Goal: Information Seeking & Learning: Check status

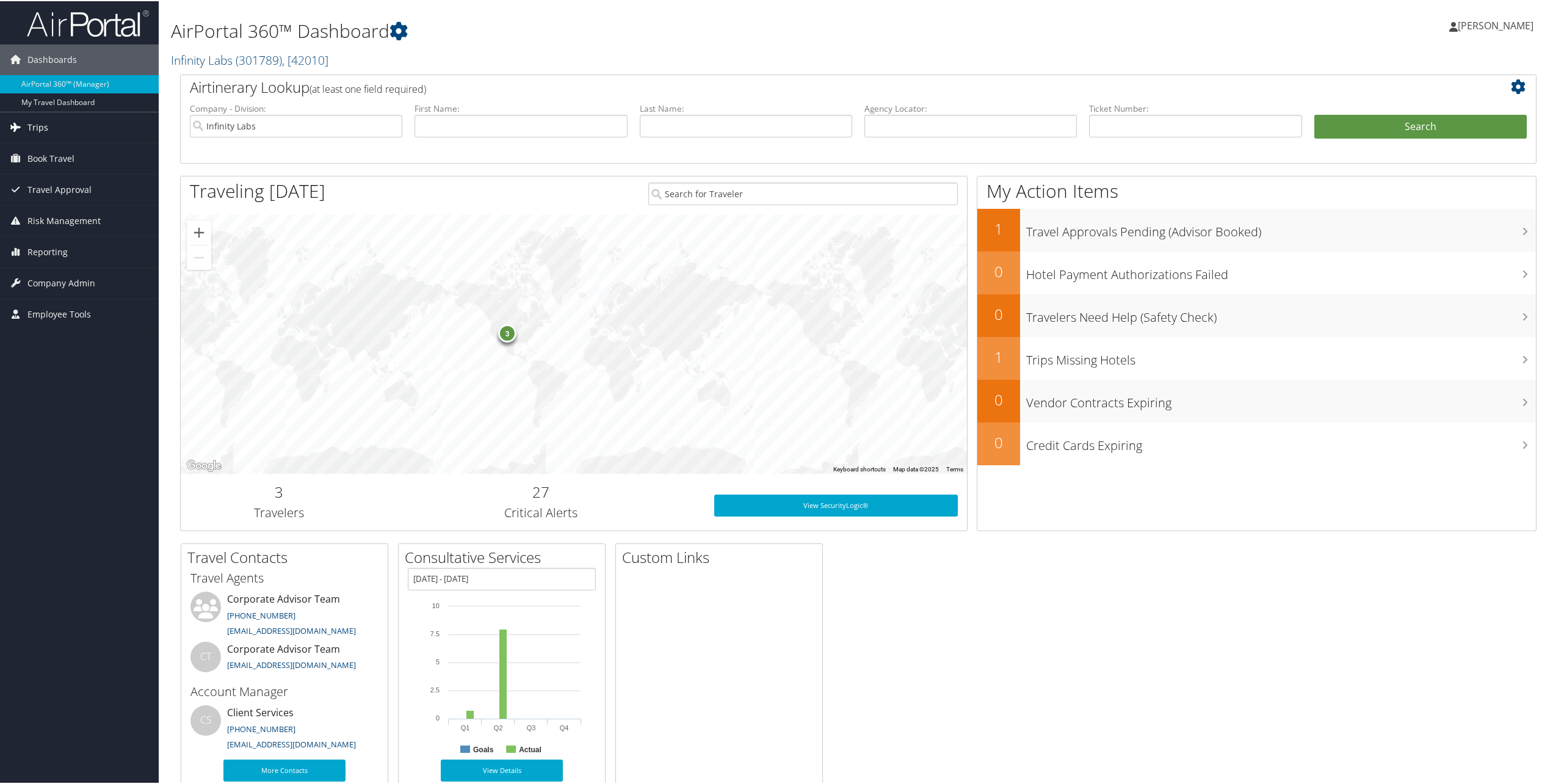
click at [62, 122] on link "Trips" at bounding box center [79, 127] width 159 height 31
click at [61, 185] on link "Past Trips" at bounding box center [79, 187] width 159 height 18
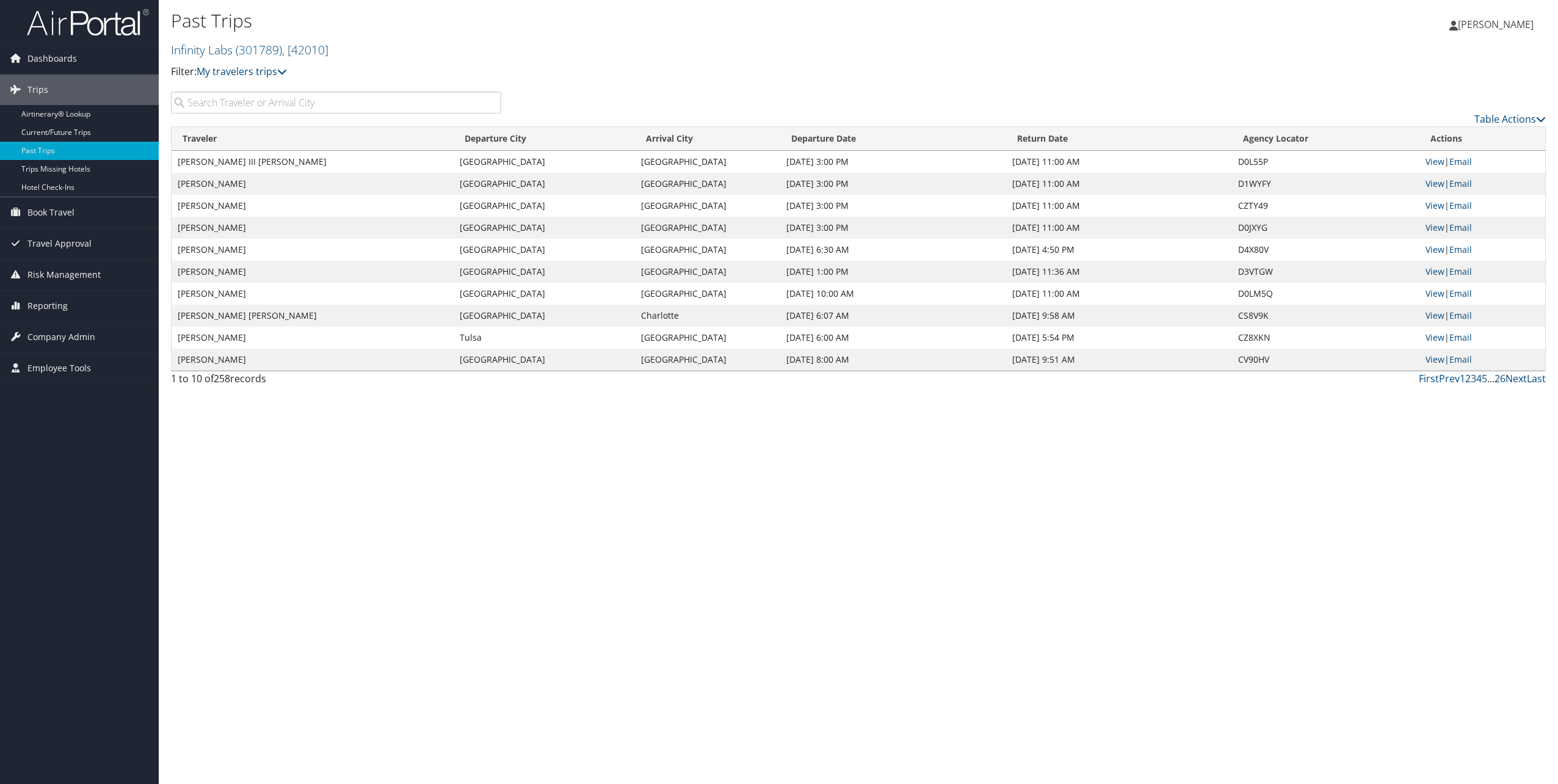
click at [338, 100] on input "search" at bounding box center [336, 103] width 331 height 22
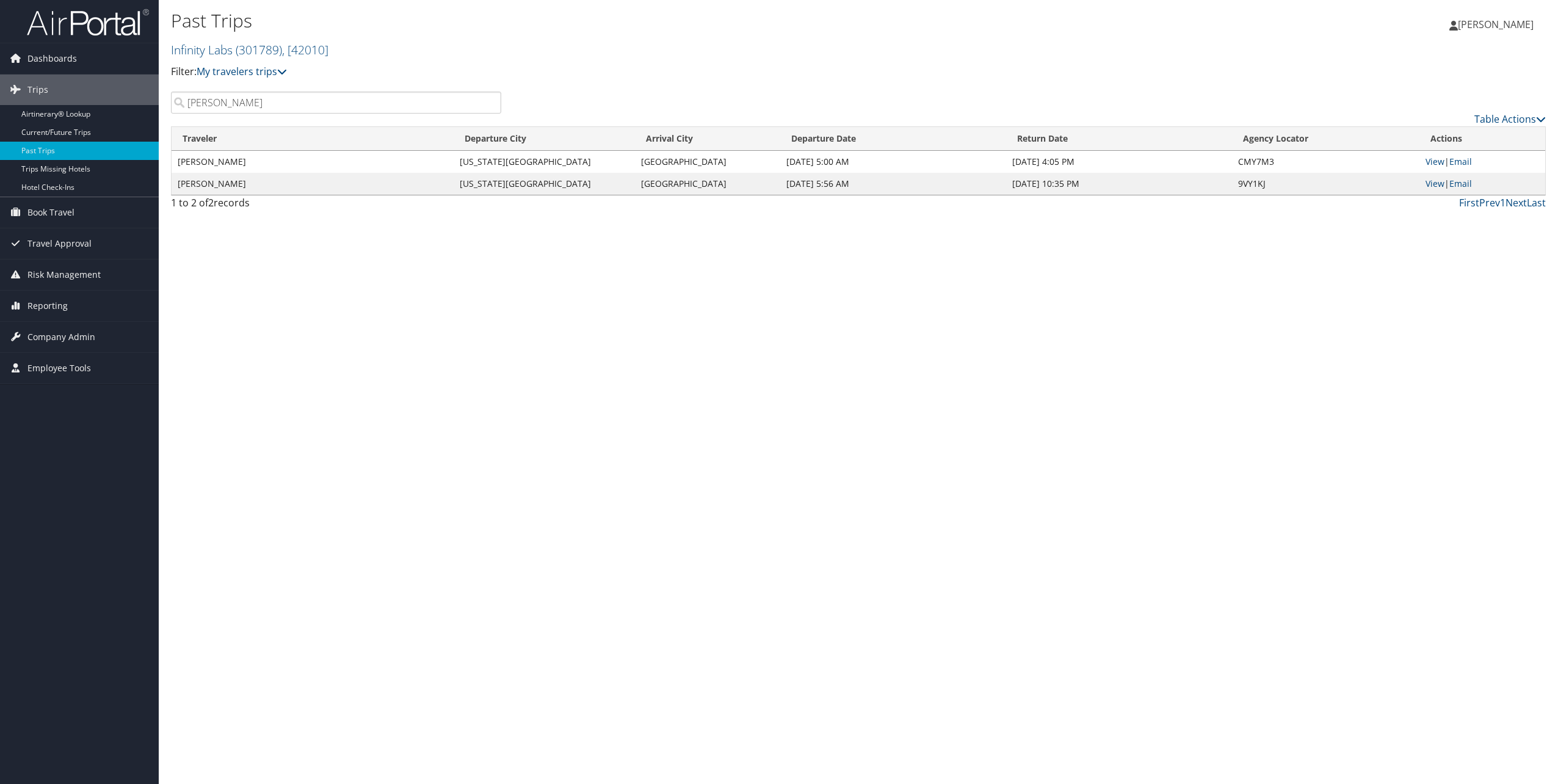
type input "perry"
click at [1423, 157] on td "View | Email" at bounding box center [1483, 162] width 126 height 22
click at [1447, 167] on td "View | Email" at bounding box center [1483, 162] width 126 height 22
click at [1437, 159] on link "View" at bounding box center [1435, 161] width 19 height 12
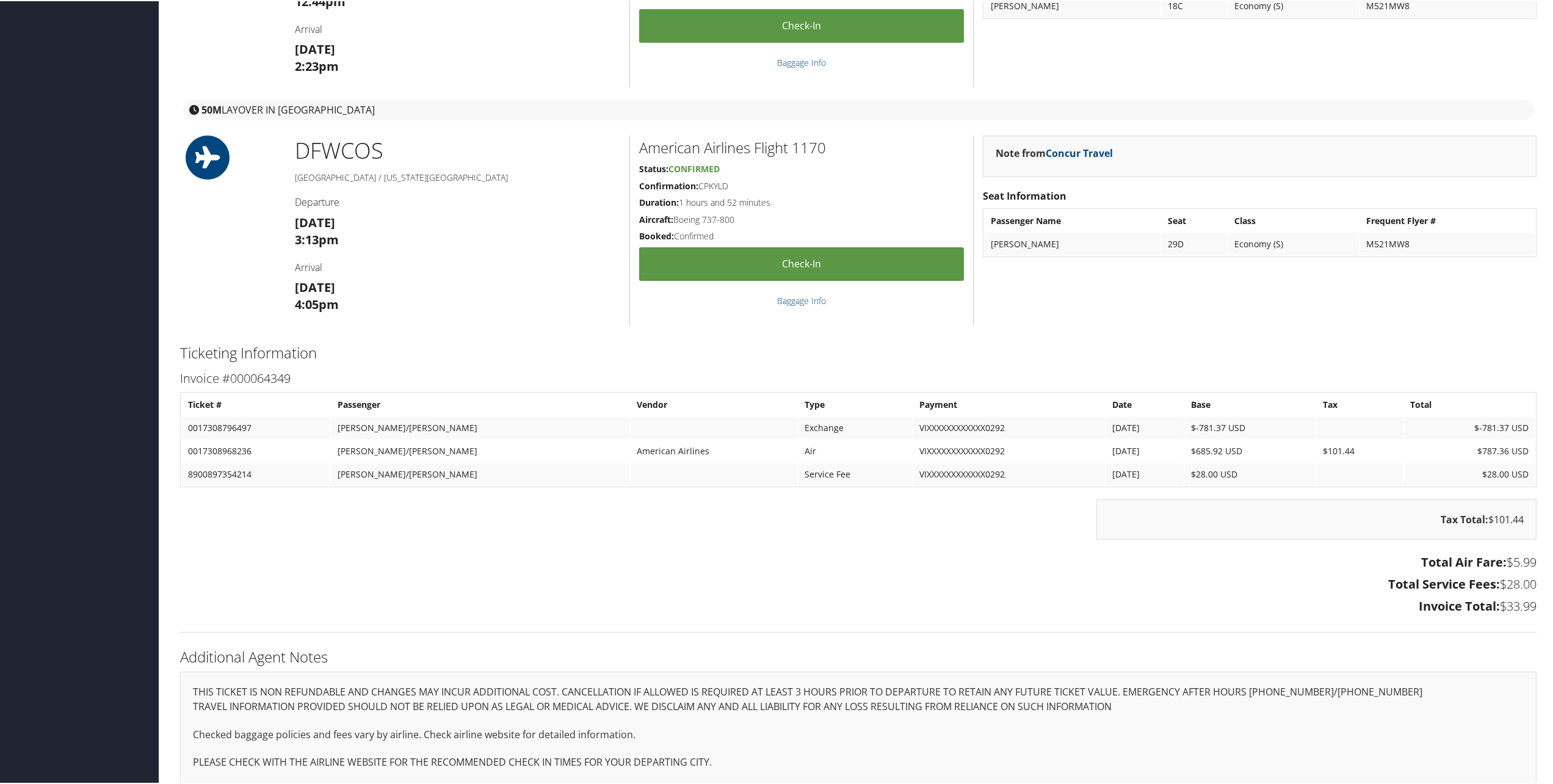
scroll to position [1189, 0]
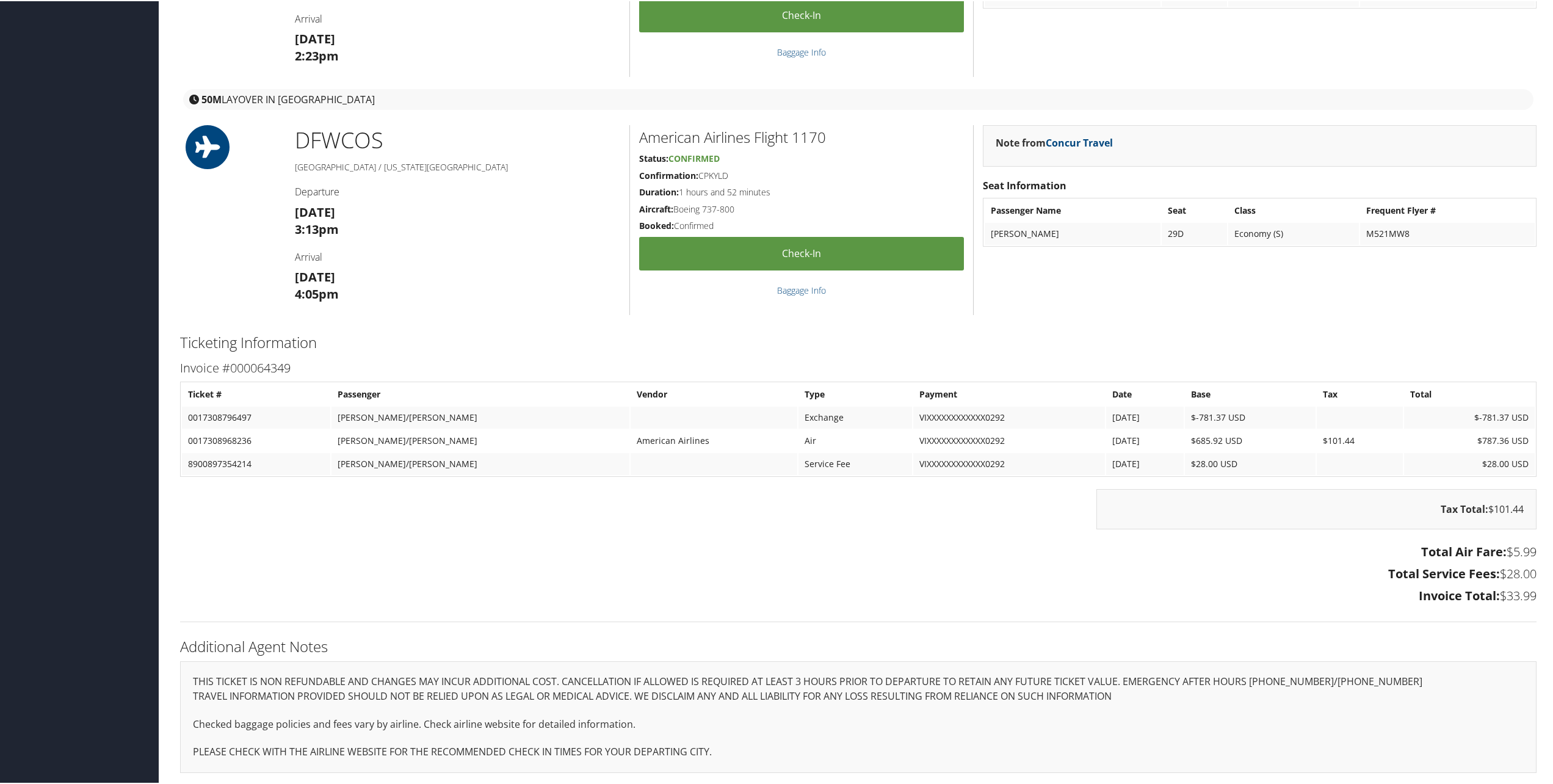
drag, startPoint x: 0, startPoint y: 0, endPoint x: 928, endPoint y: 551, distance: 1079.3
click at [928, 551] on h3 "Total Air Fare: $5.99" at bounding box center [858, 550] width 1357 height 17
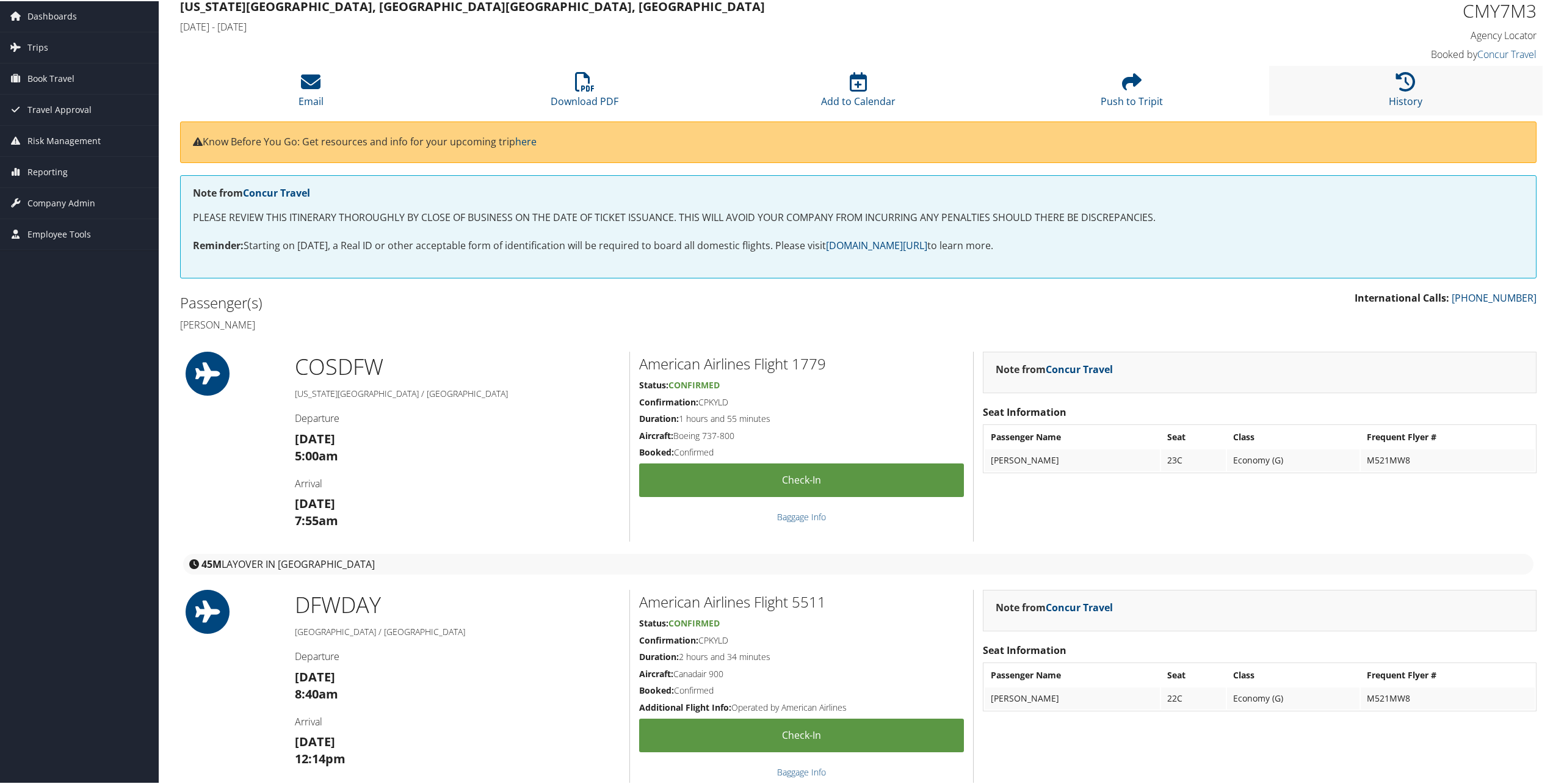
scroll to position [0, 0]
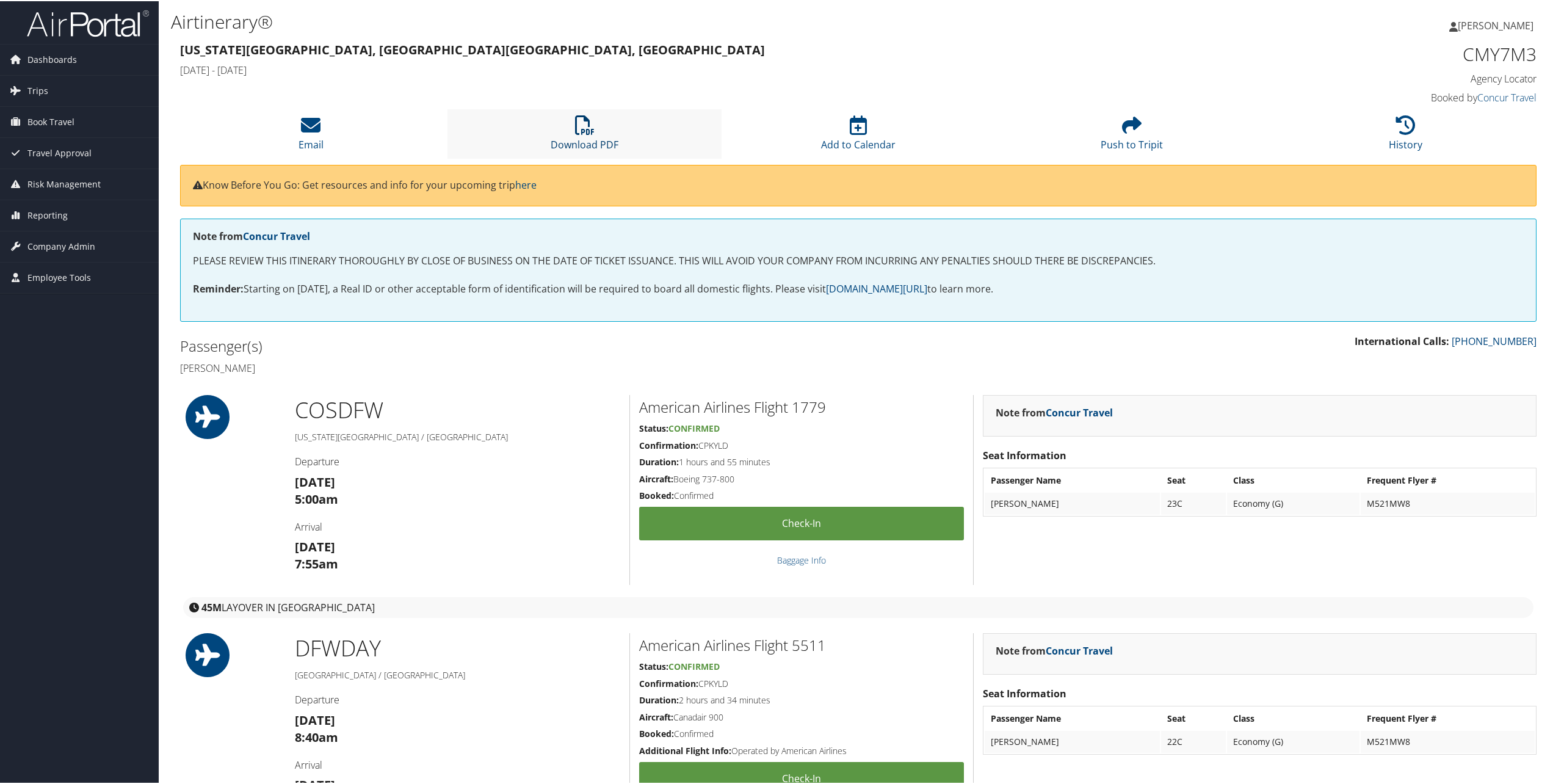
click at [589, 125] on icon at bounding box center [585, 124] width 20 height 20
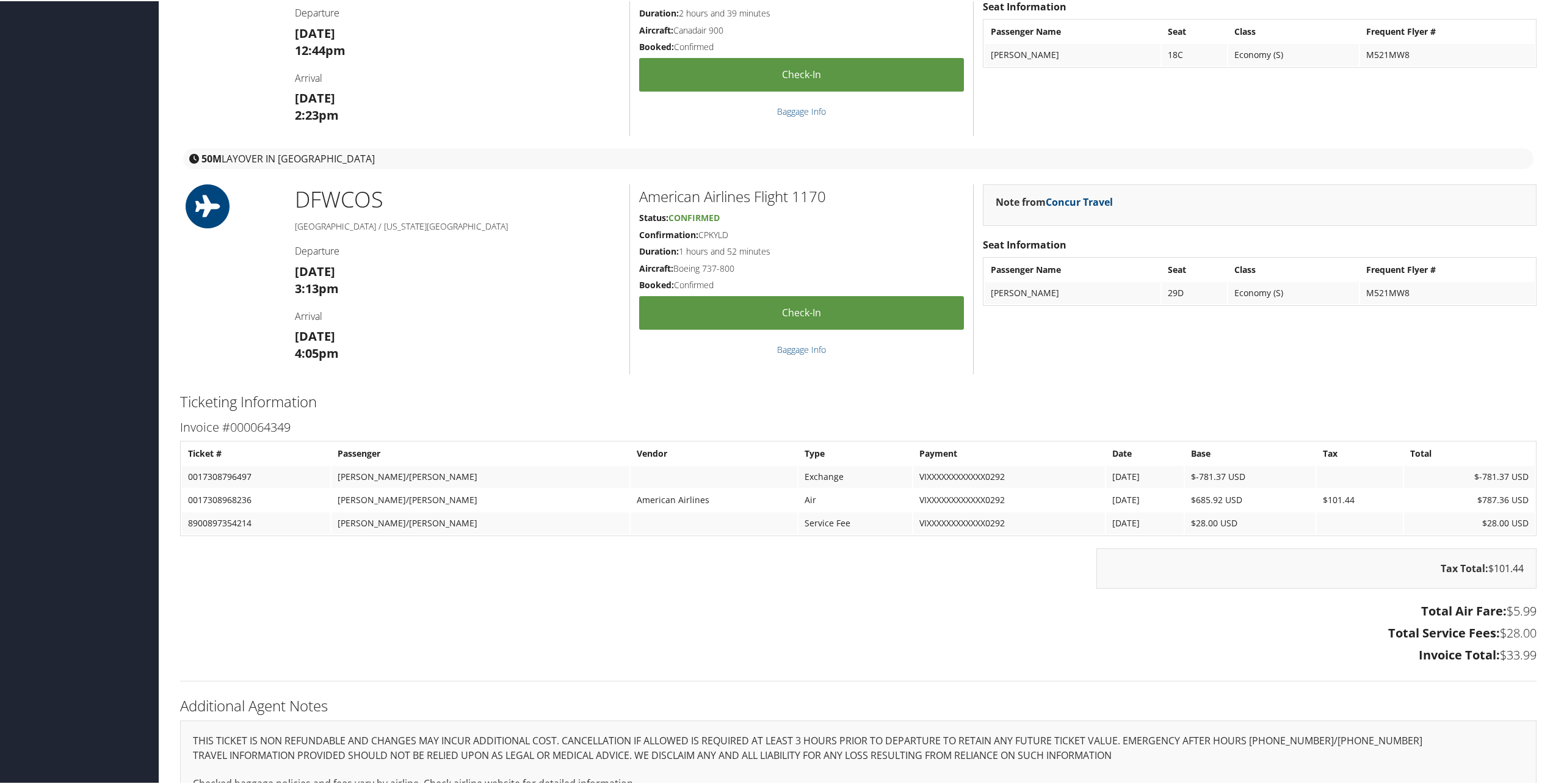
scroll to position [1160, 0]
